Goal: Information Seeking & Learning: Understand process/instructions

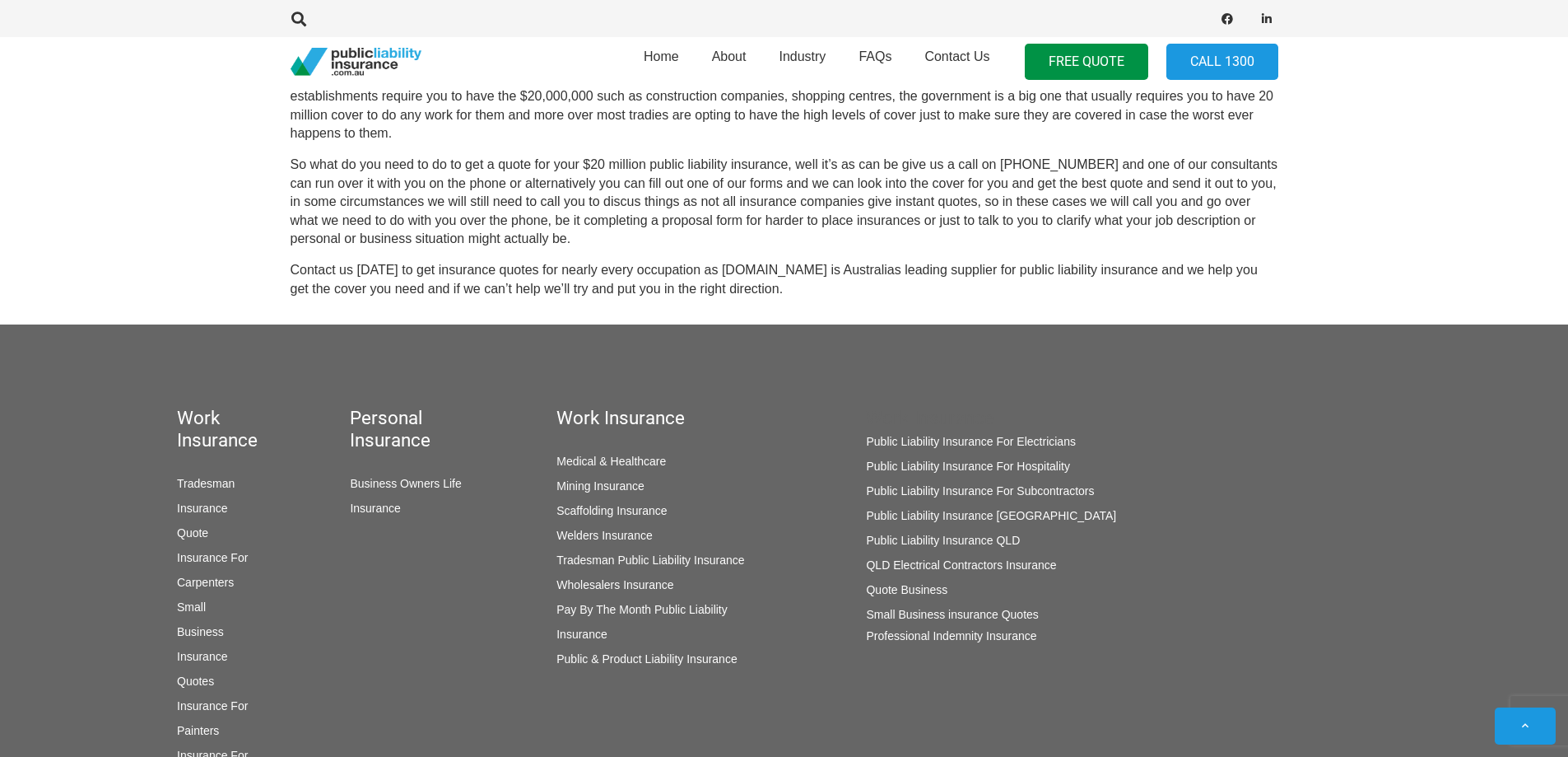
scroll to position [882, 0]
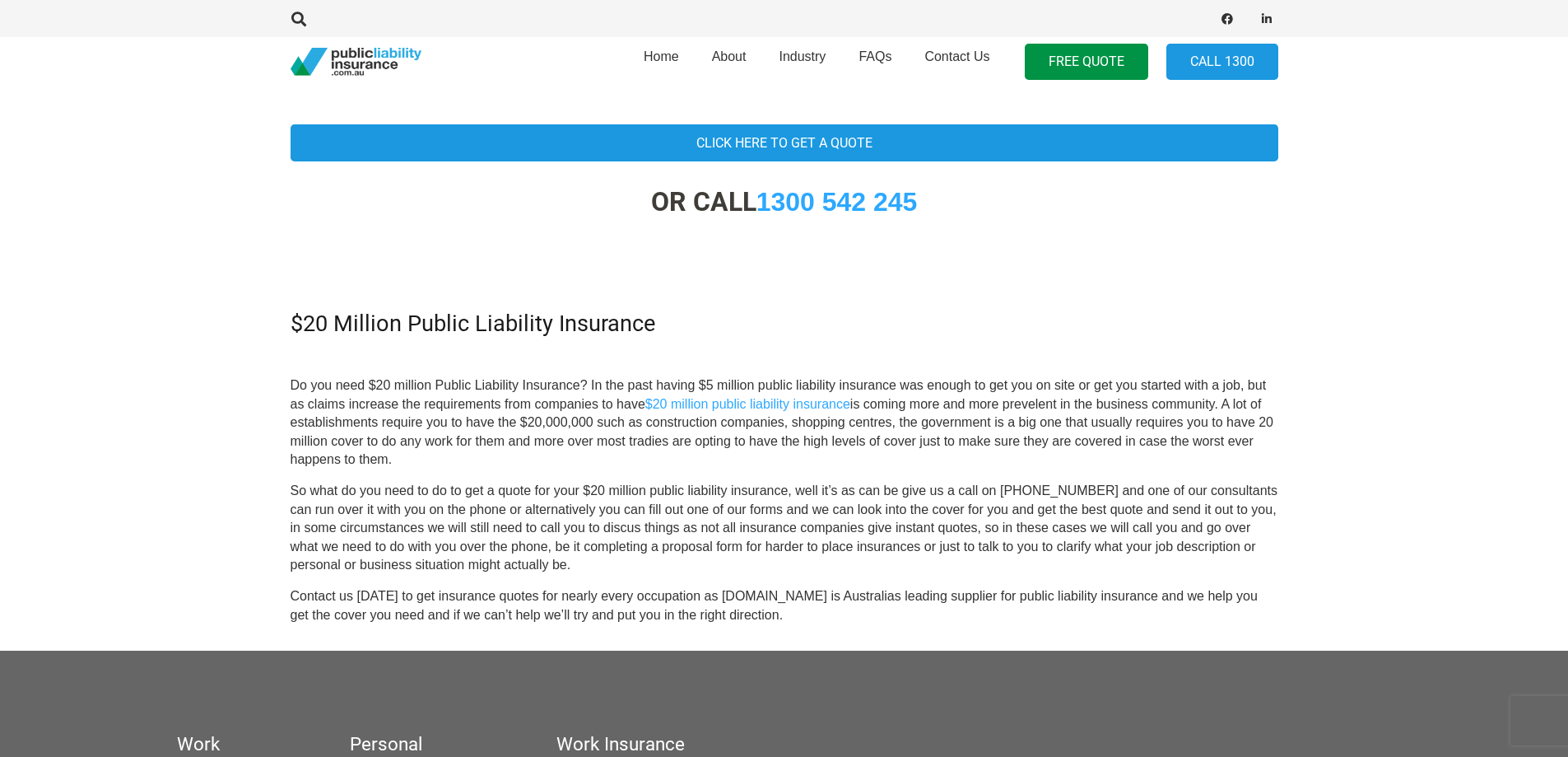
drag, startPoint x: 584, startPoint y: 381, endPoint x: 845, endPoint y: 463, distance: 273.6
click at [845, 463] on p "Do you need $20 million Public Liability Insurance? In the past having $5 milli…" at bounding box center [784, 422] width 987 height 92
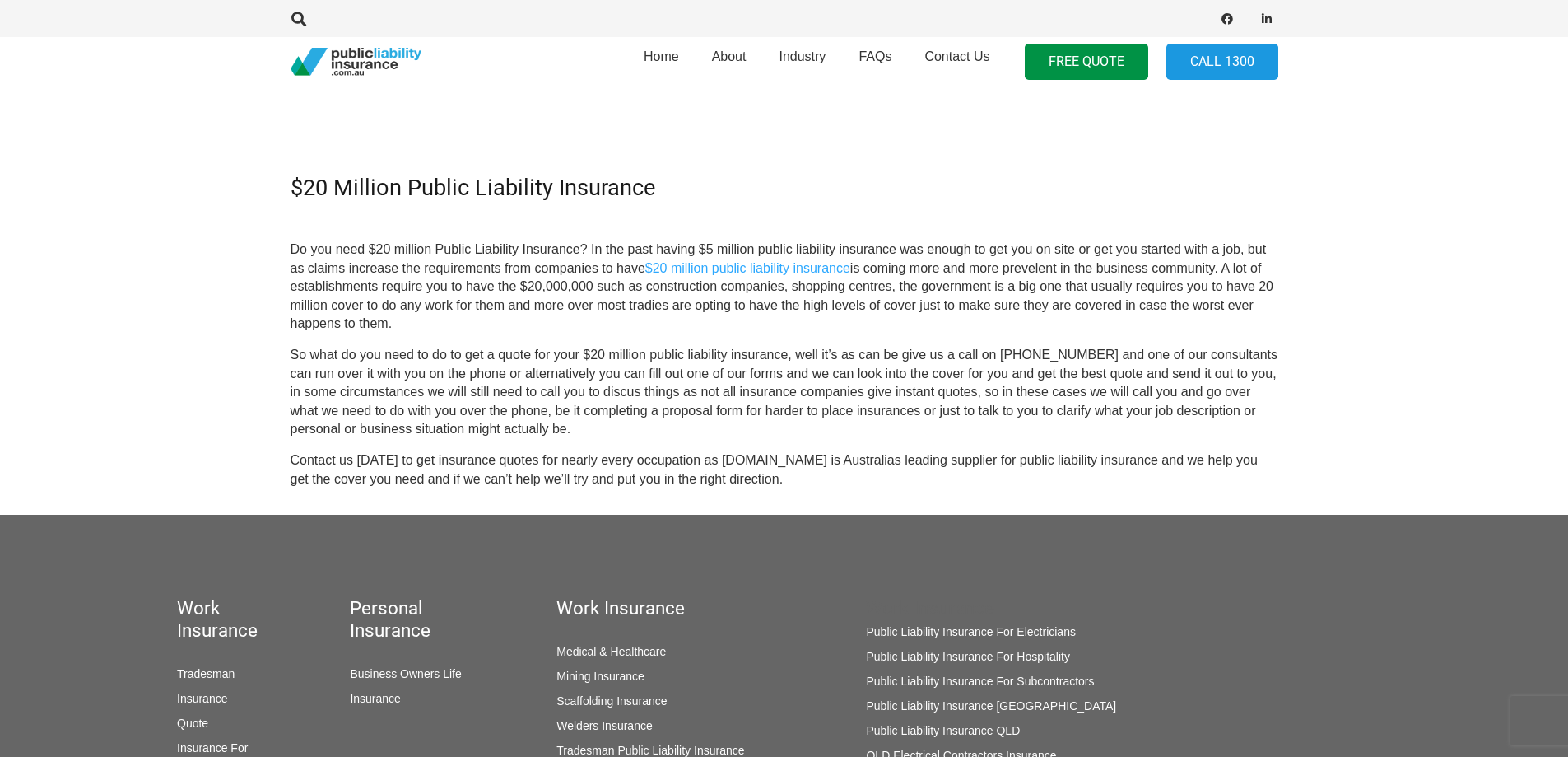
scroll to position [717, 0]
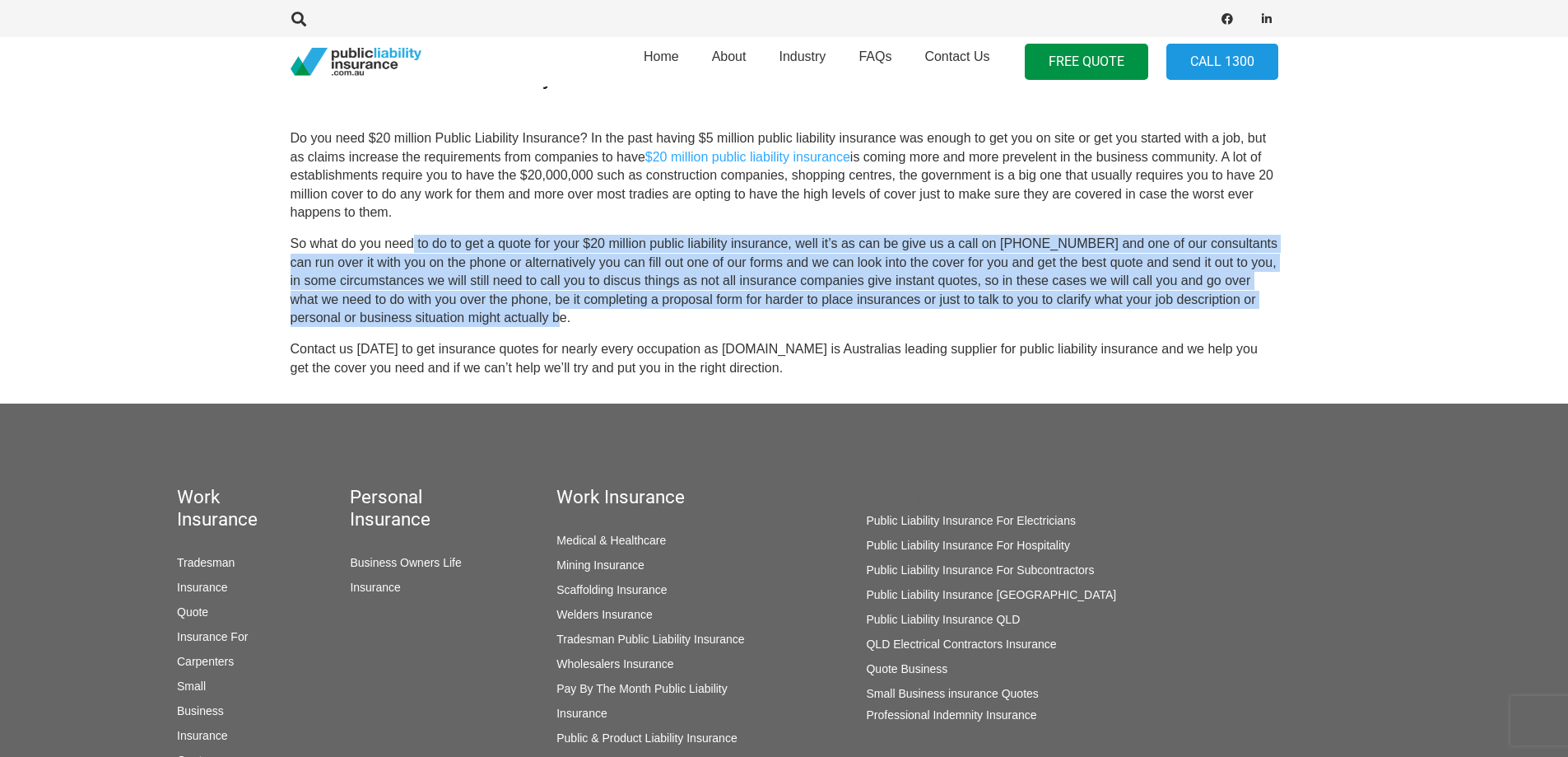
drag, startPoint x: 412, startPoint y: 238, endPoint x: 883, endPoint y: 315, distance: 477.3
click at [883, 315] on p "So what do you need to do to get a quote for your $20 million public liability …" at bounding box center [784, 281] width 987 height 92
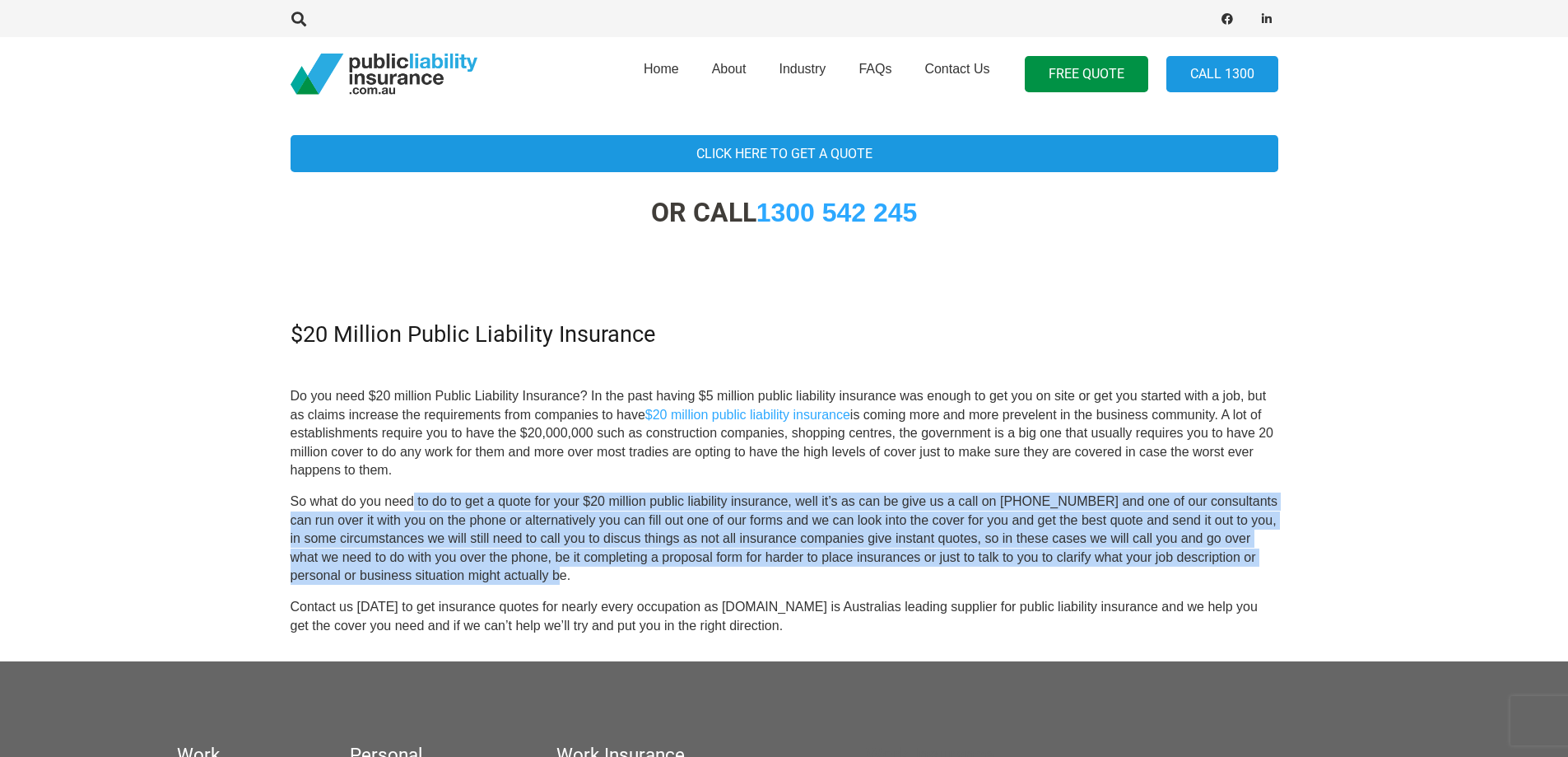
scroll to position [576, 0]
